Goal: Task Accomplishment & Management: Use online tool/utility

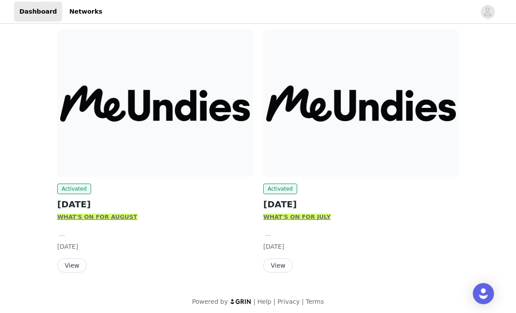
scroll to position [114, 0]
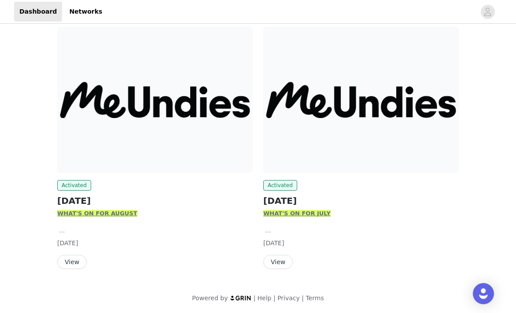
click at [73, 262] on button "View" at bounding box center [72, 262] width 30 height 14
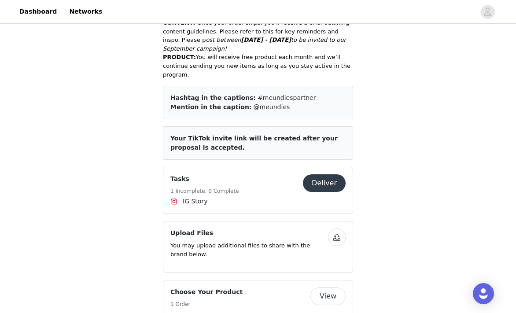
scroll to position [511, 0]
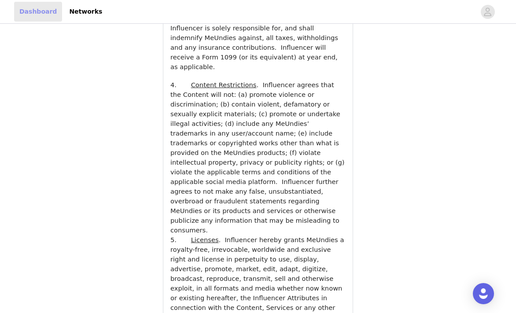
click at [30, 13] on link "Dashboard" at bounding box center [38, 12] width 48 height 20
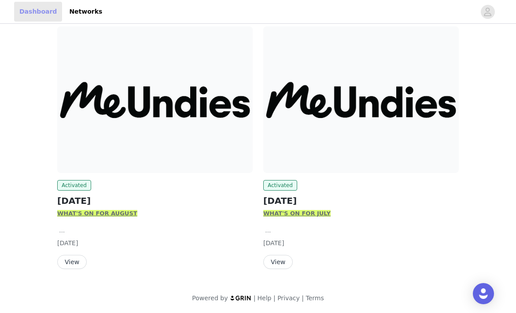
scroll to position [114, 0]
click at [275, 259] on button "View" at bounding box center [278, 262] width 30 height 14
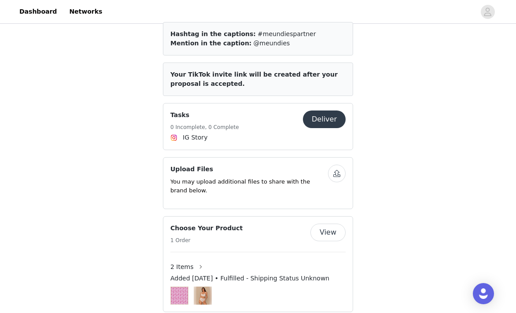
scroll to position [590, 0]
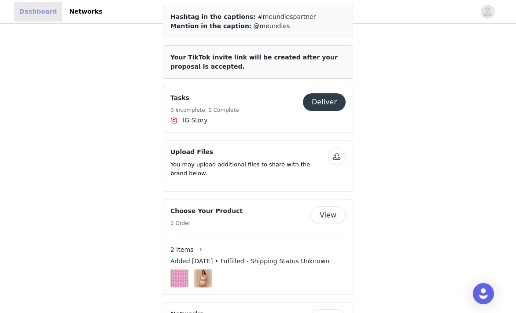
click at [45, 15] on link "Dashboard" at bounding box center [38, 12] width 48 height 20
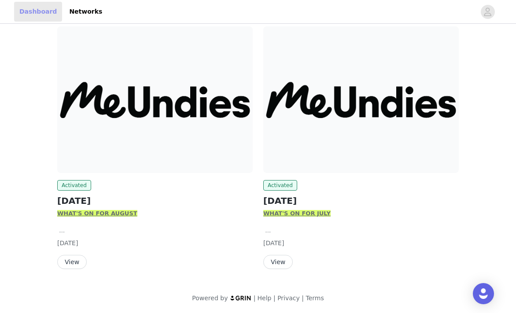
scroll to position [114, 0]
click at [70, 259] on button "View" at bounding box center [72, 262] width 30 height 14
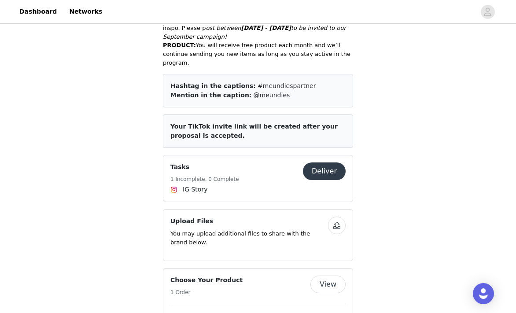
scroll to position [561, 0]
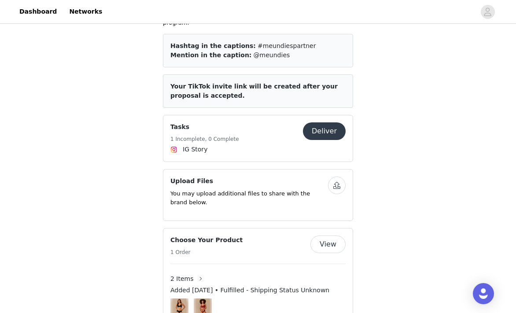
click at [320, 132] on button "Deliver" at bounding box center [324, 131] width 43 height 18
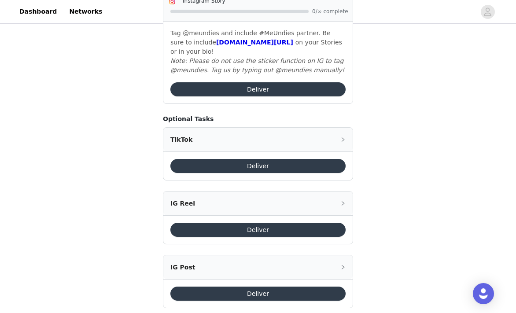
scroll to position [407, 0]
